Goal: Browse casually

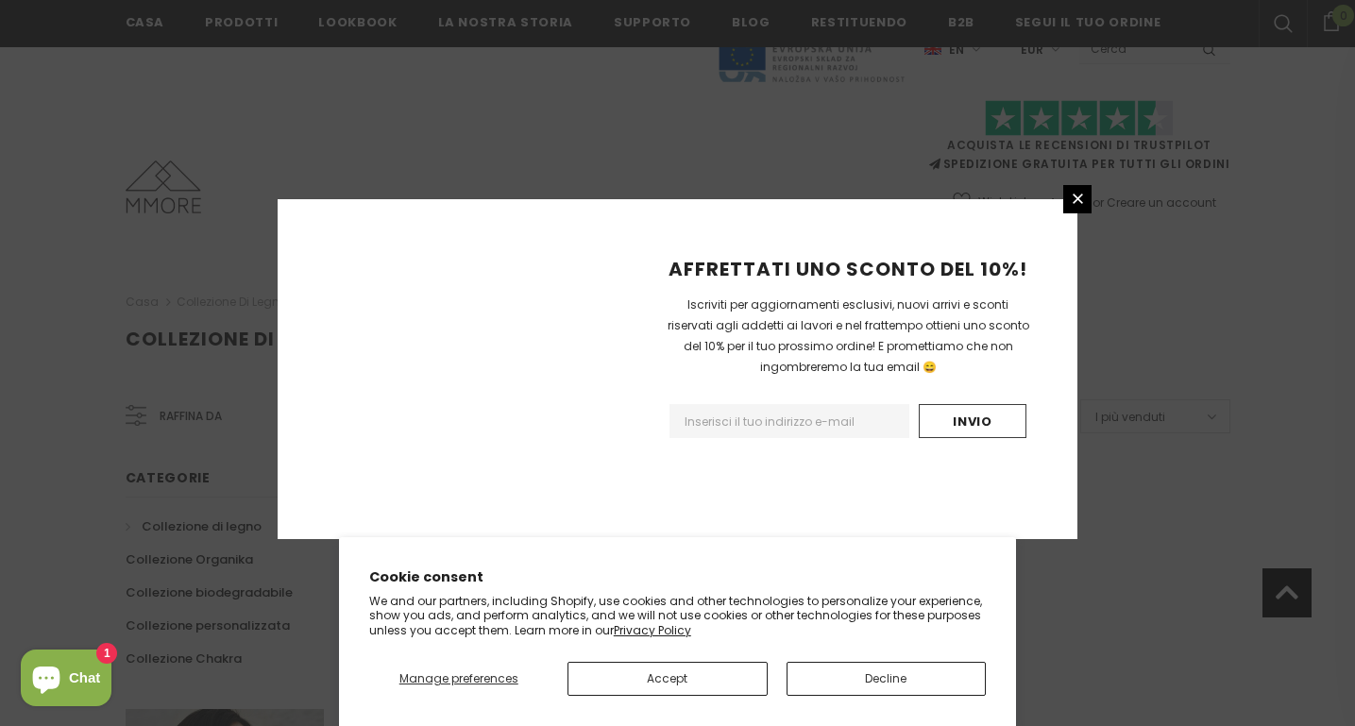
scroll to position [1209, 0]
